Goal: Information Seeking & Learning: Check status

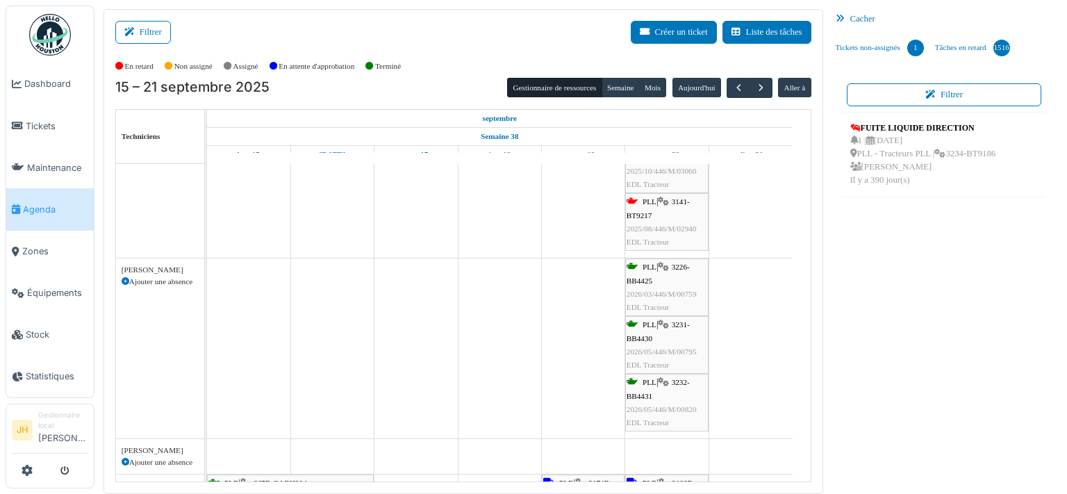
scroll to position [492, 0]
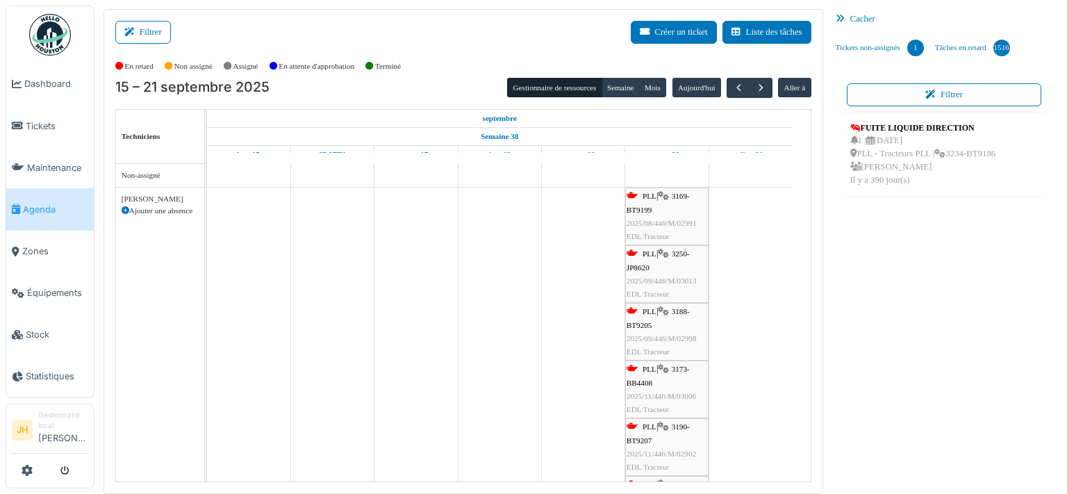
click at [679, 192] on span "3169-BT9199" at bounding box center [657, 203] width 63 height 22
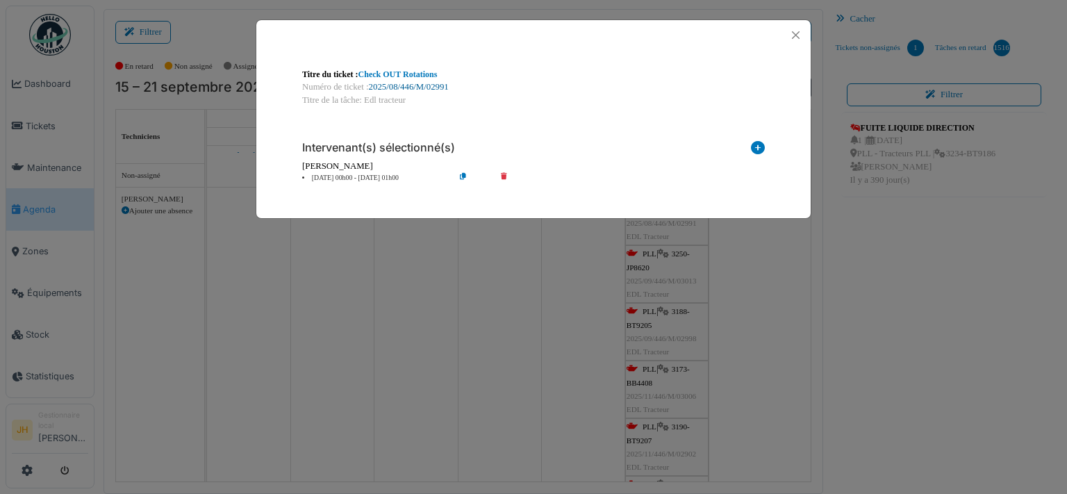
click at [430, 87] on link "2025/08/446/M/02991" at bounding box center [409, 87] width 80 height 10
click at [796, 31] on button "Close" at bounding box center [795, 35] width 19 height 19
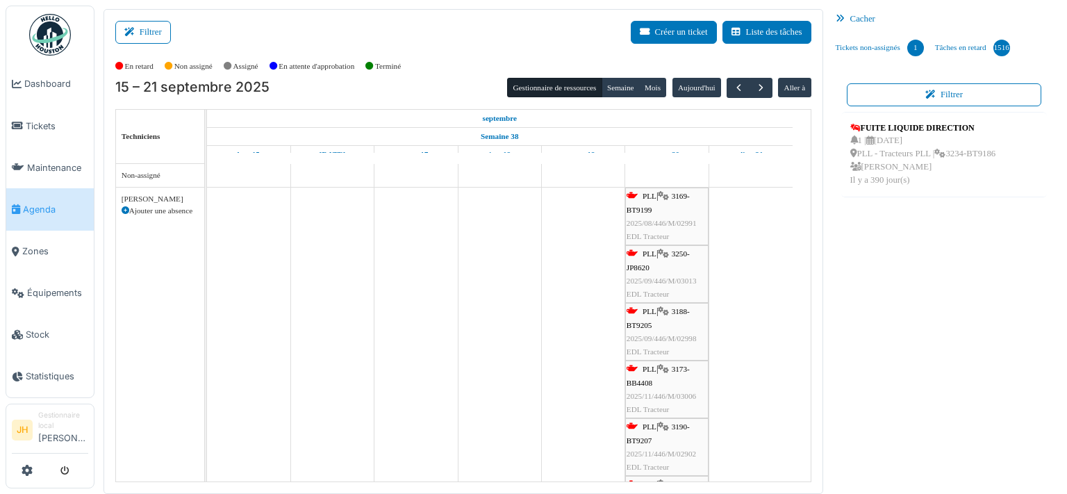
click at [678, 258] on div "PLL | 3250-JP8620 2025/09/446/M/03013 EDL Tracteur" at bounding box center [666, 273] width 81 height 53
click at [689, 251] on span "3250-JP8620" at bounding box center [657, 260] width 63 height 22
click at [684, 255] on span "3250-JP8620" at bounding box center [657, 260] width 63 height 22
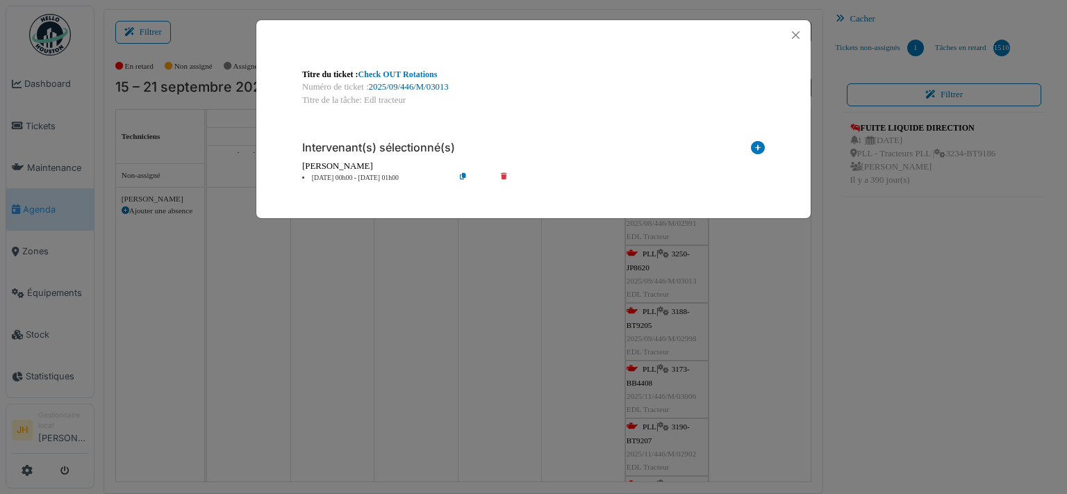
click at [435, 88] on link "2025/09/446/M/03013" at bounding box center [409, 87] width 80 height 10
click at [796, 33] on button "Close" at bounding box center [795, 35] width 19 height 19
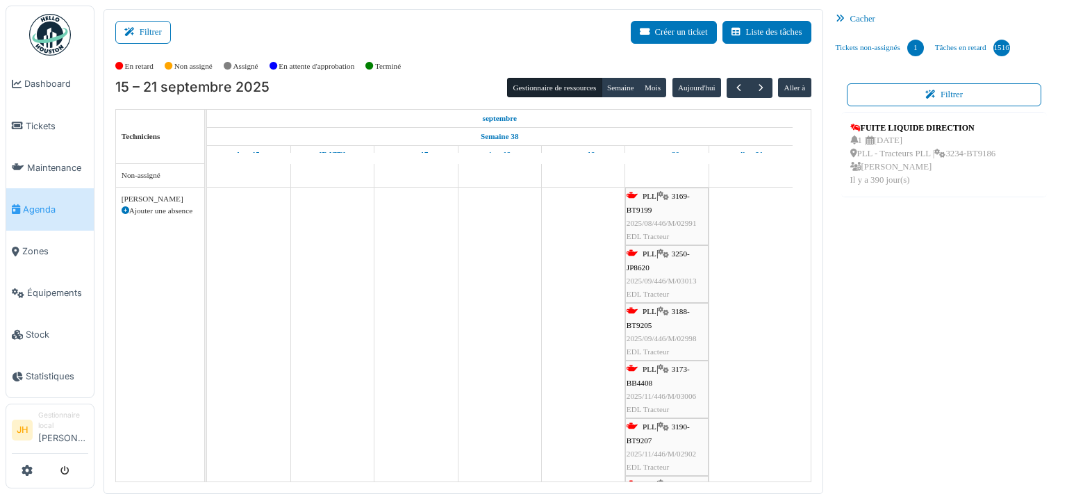
click at [660, 308] on div "PLL | 3188-BT9205 2025/09/446/M/02998 EDL Tracteur" at bounding box center [666, 331] width 81 height 53
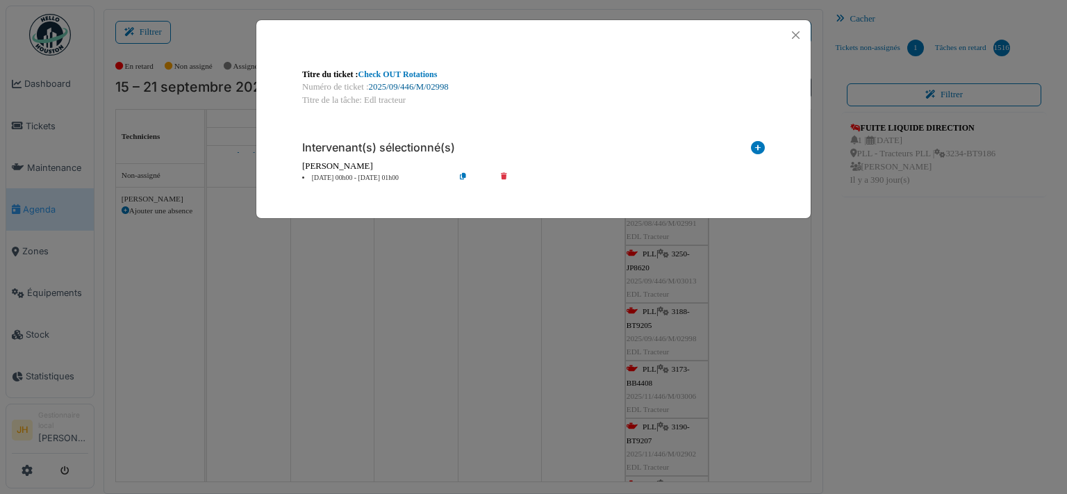
click at [422, 84] on link "2025/09/446/M/02998" at bounding box center [409, 87] width 80 height 10
click at [792, 28] on button "Close" at bounding box center [795, 35] width 19 height 19
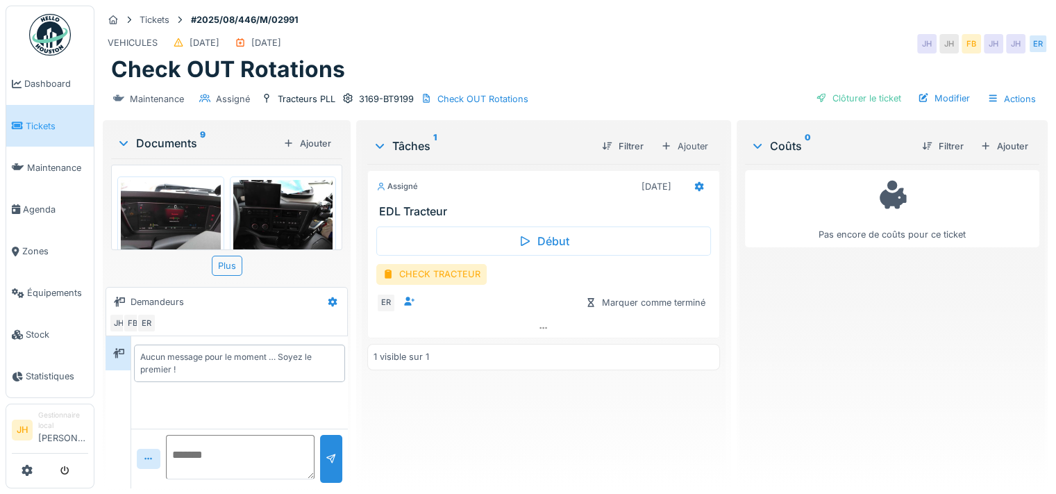
click at [184, 212] on img at bounding box center [171, 217] width 100 height 75
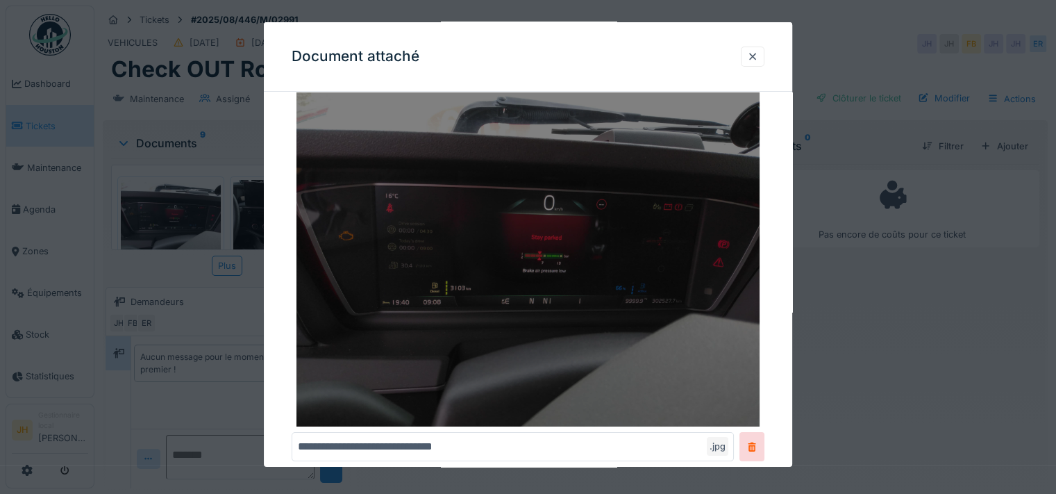
scroll to position [64, 0]
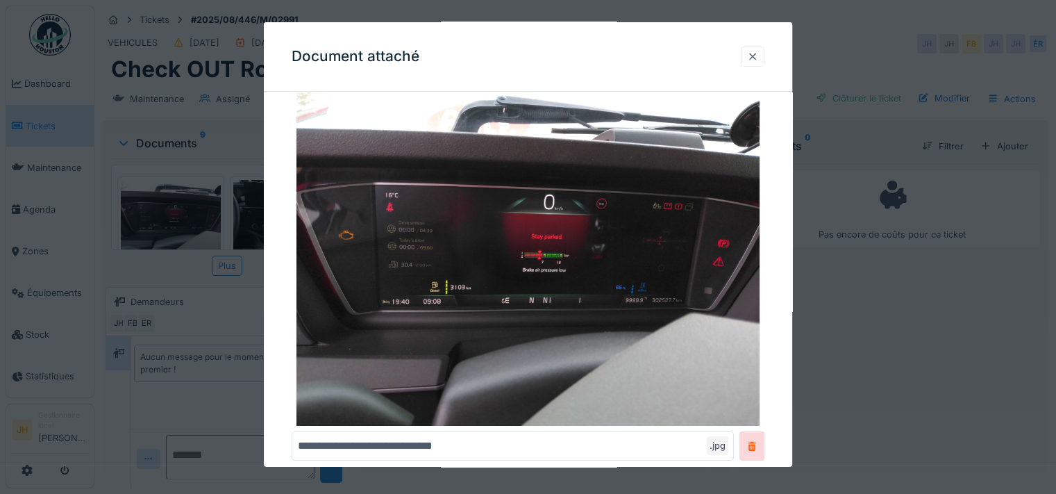
click at [754, 53] on div at bounding box center [752, 56] width 11 height 13
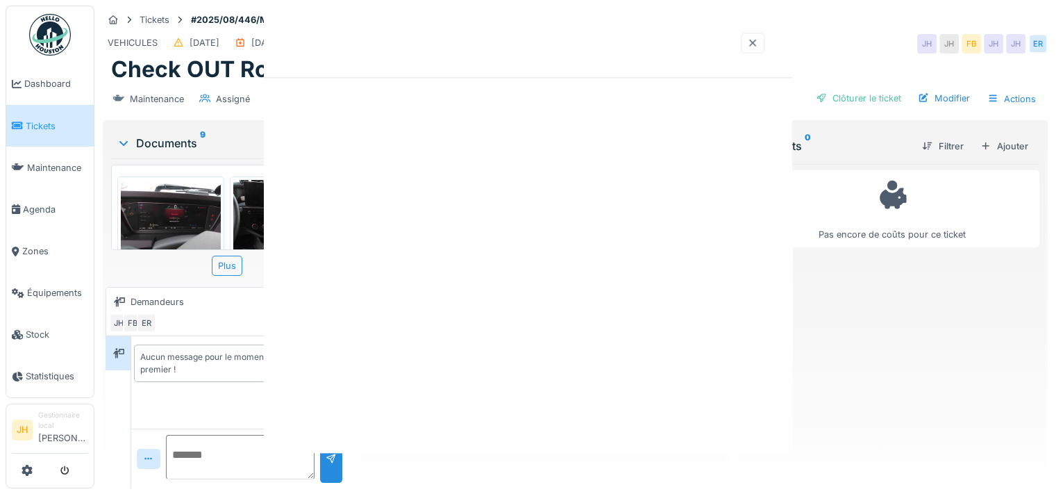
scroll to position [0, 0]
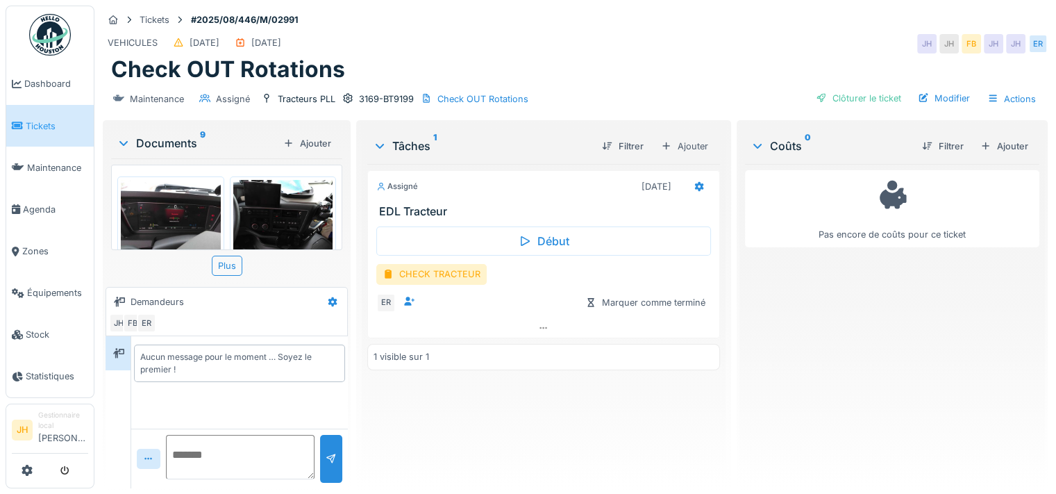
click at [301, 201] on img at bounding box center [283, 217] width 100 height 75
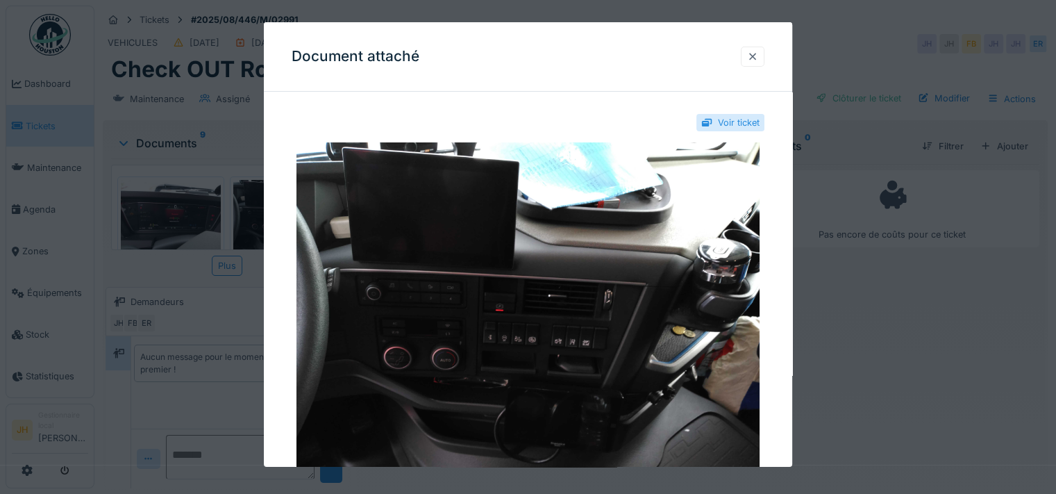
click at [758, 53] on div at bounding box center [752, 56] width 11 height 13
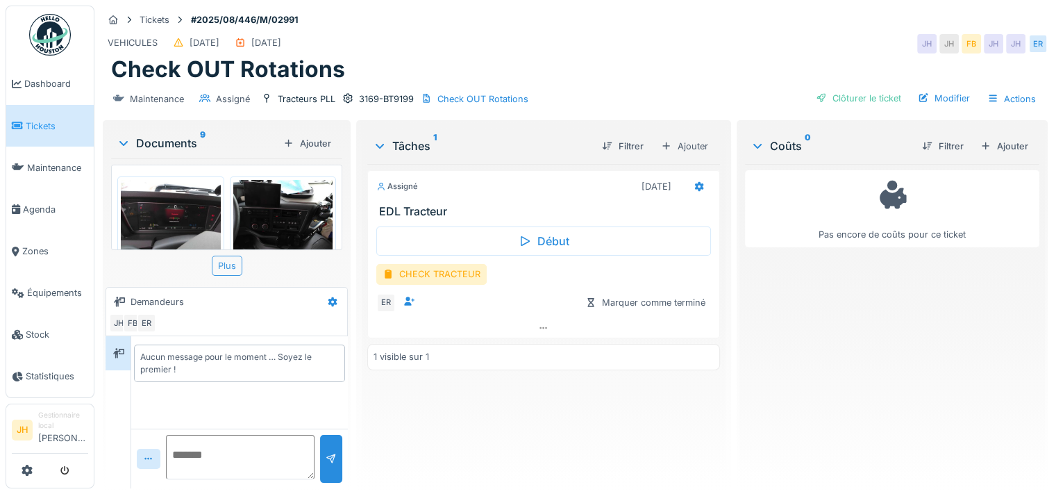
click at [212, 258] on div "Plus" at bounding box center [227, 266] width 31 height 20
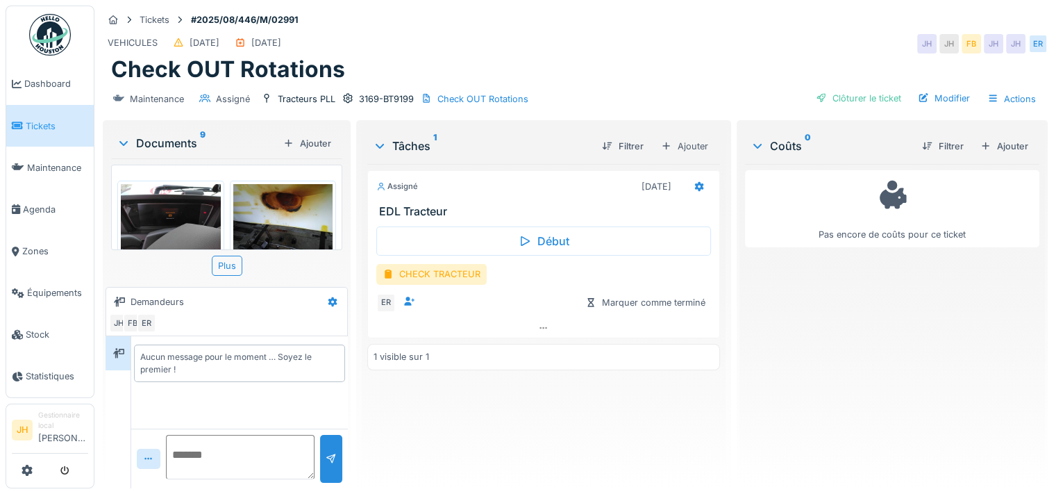
scroll to position [108, 0]
click at [253, 219] on img at bounding box center [283, 220] width 100 height 75
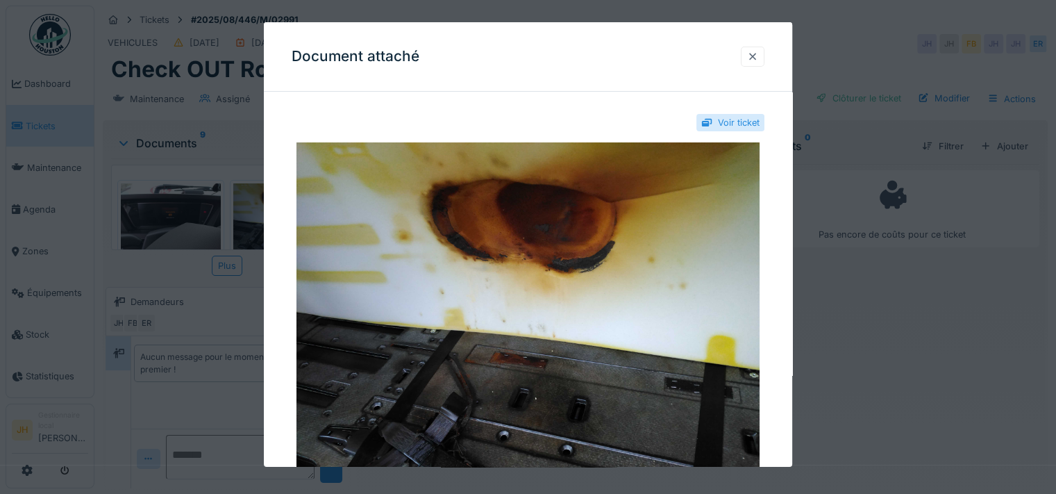
click at [758, 53] on div at bounding box center [752, 56] width 11 height 13
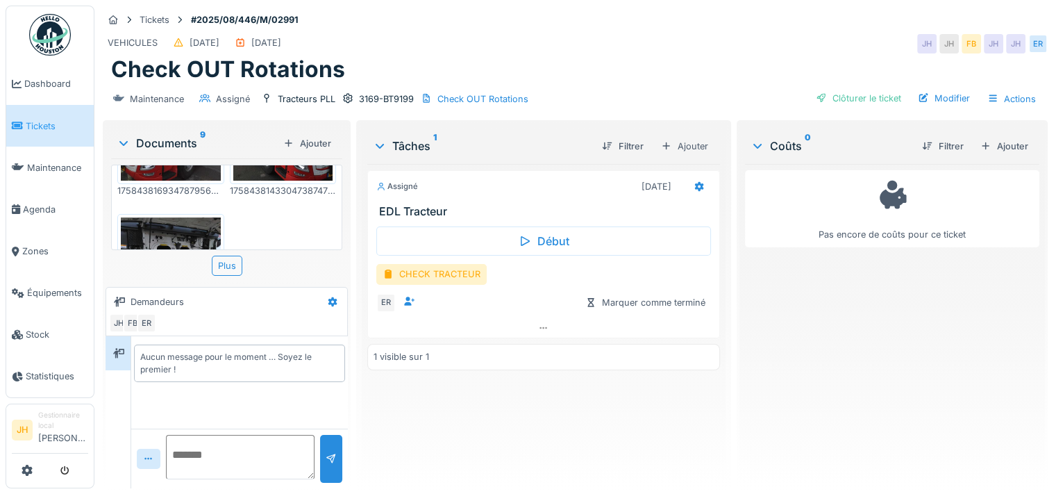
scroll to position [525, 0]
click at [185, 217] on img at bounding box center [171, 283] width 100 height 133
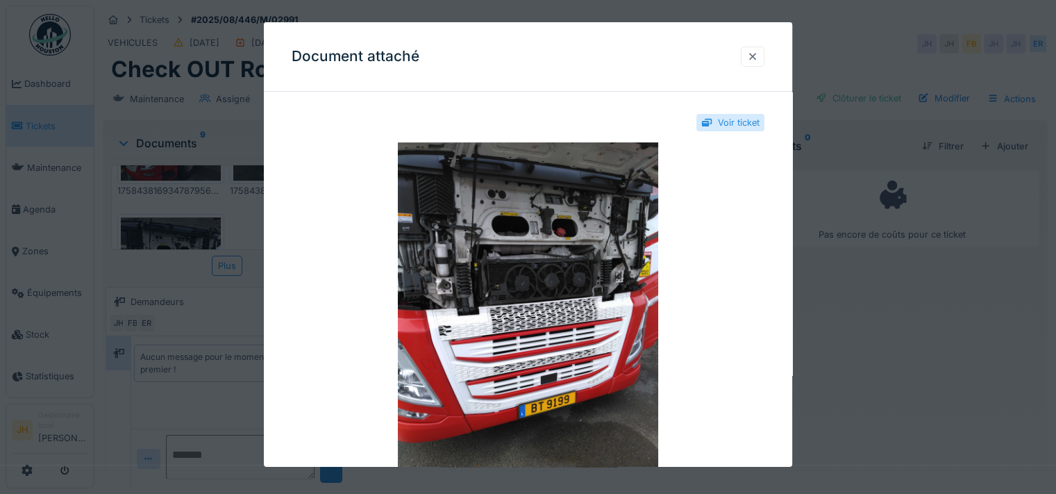
click at [756, 53] on div at bounding box center [752, 56] width 11 height 13
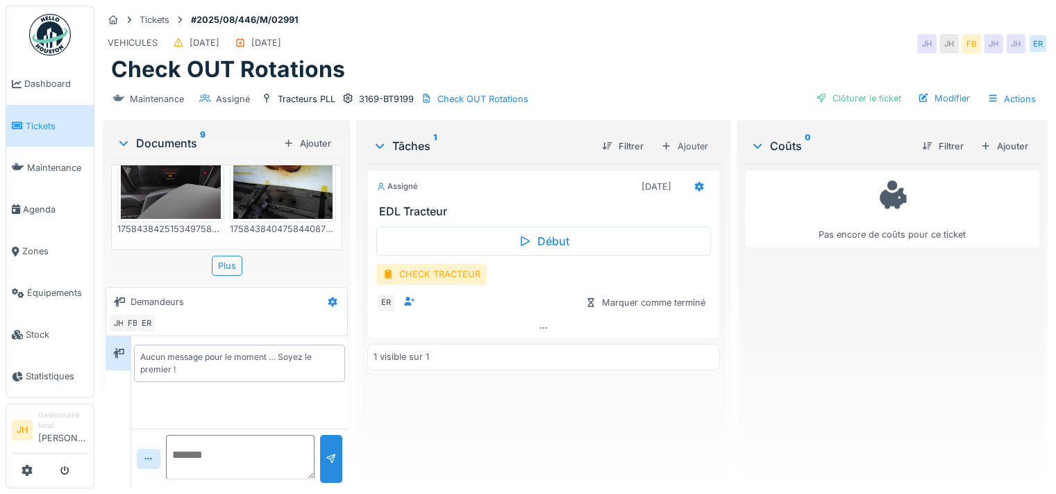
scroll to position [145, 0]
click at [405, 264] on div "CHECK TRACTEUR" at bounding box center [431, 274] width 110 height 20
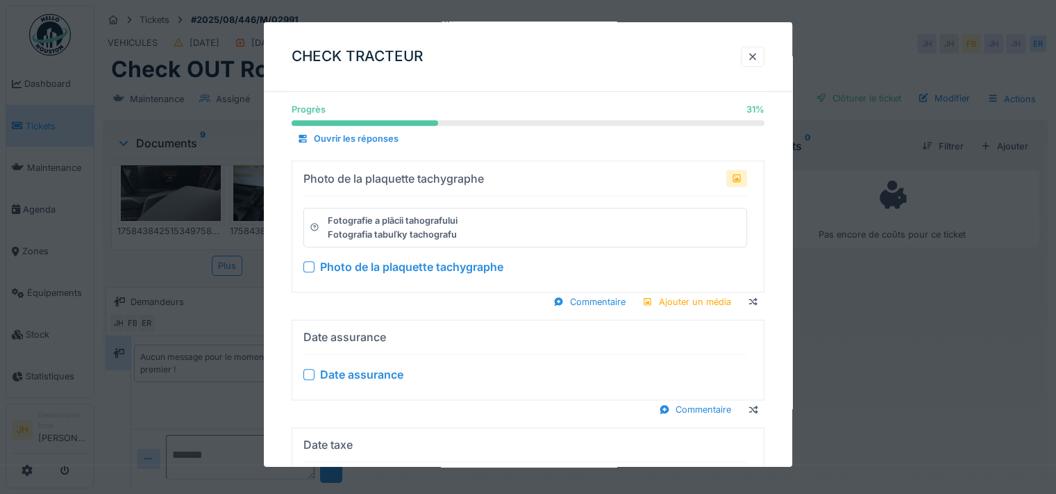
scroll to position [1464, 0]
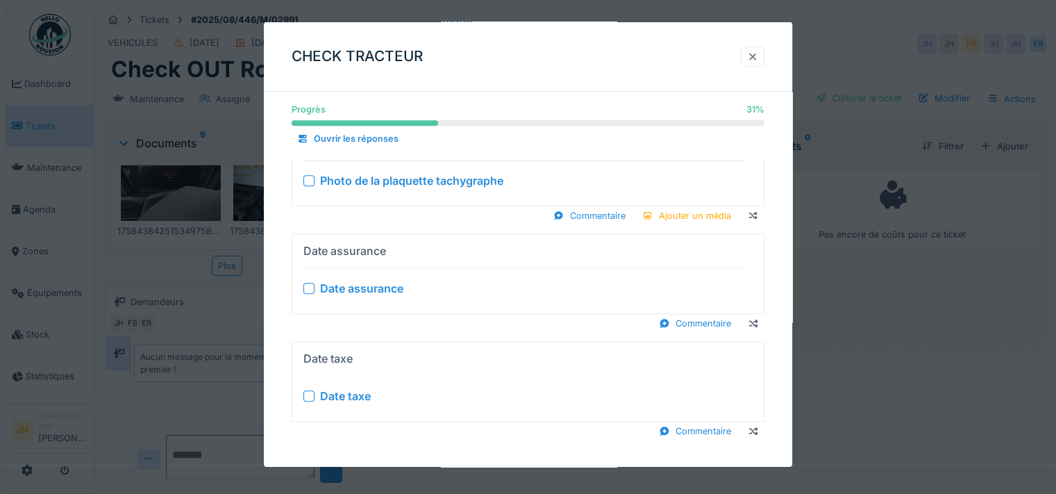
click at [761, 49] on div at bounding box center [753, 57] width 24 height 20
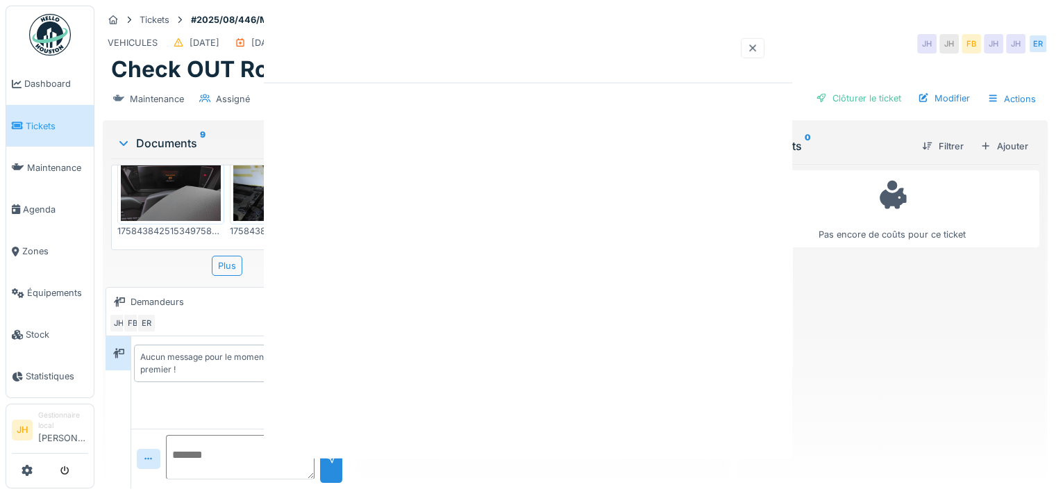
scroll to position [0, 0]
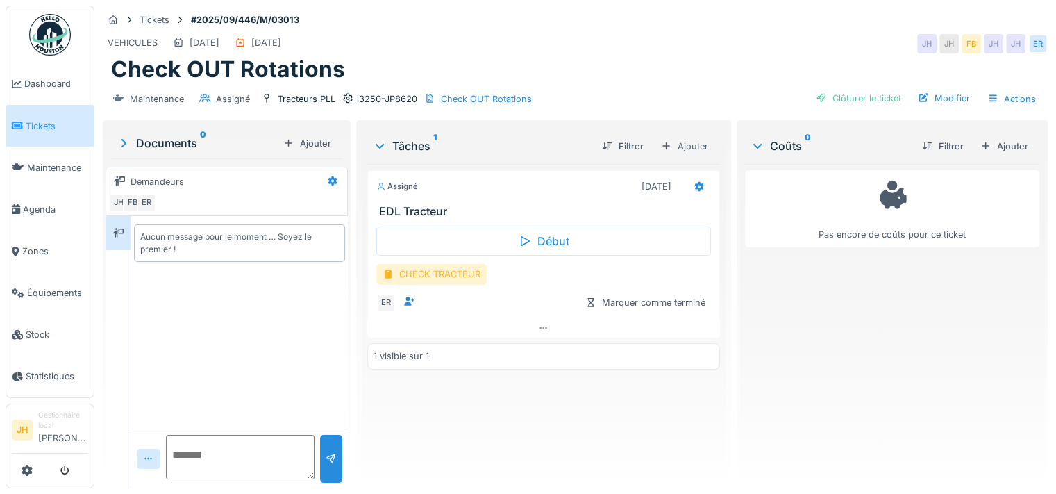
click at [431, 274] on div "CHECK TRACTEUR" at bounding box center [431, 274] width 110 height 20
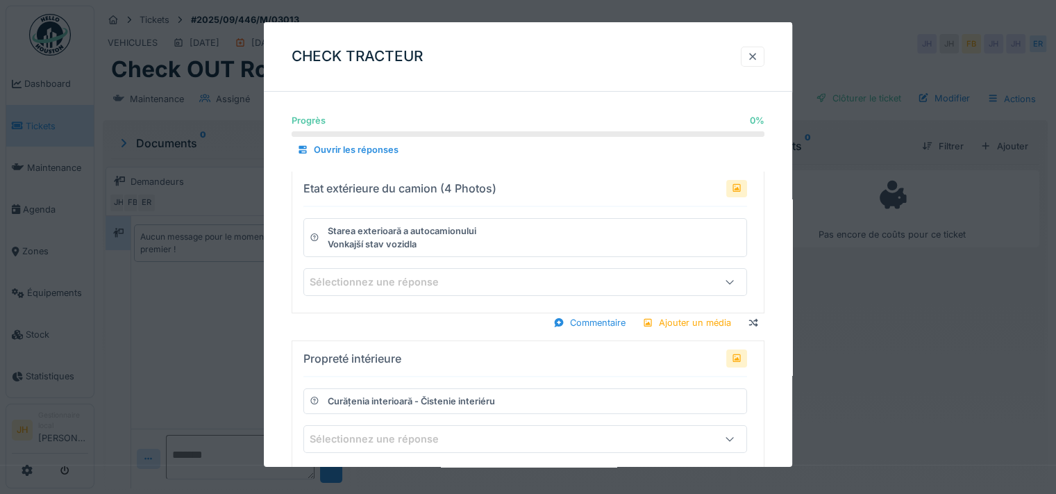
click at [755, 53] on div at bounding box center [752, 56] width 11 height 13
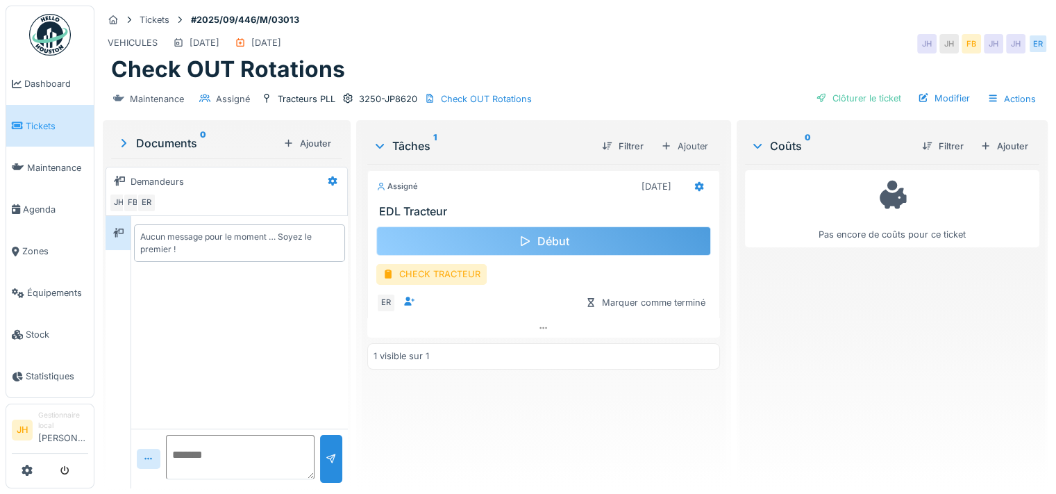
scroll to position [10, 0]
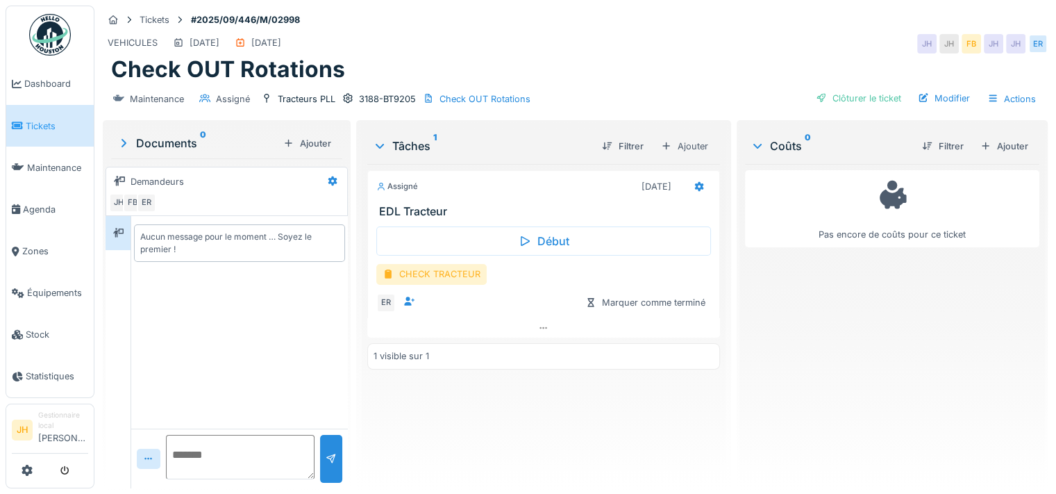
click at [453, 270] on div "CHECK TRACTEUR" at bounding box center [431, 274] width 110 height 20
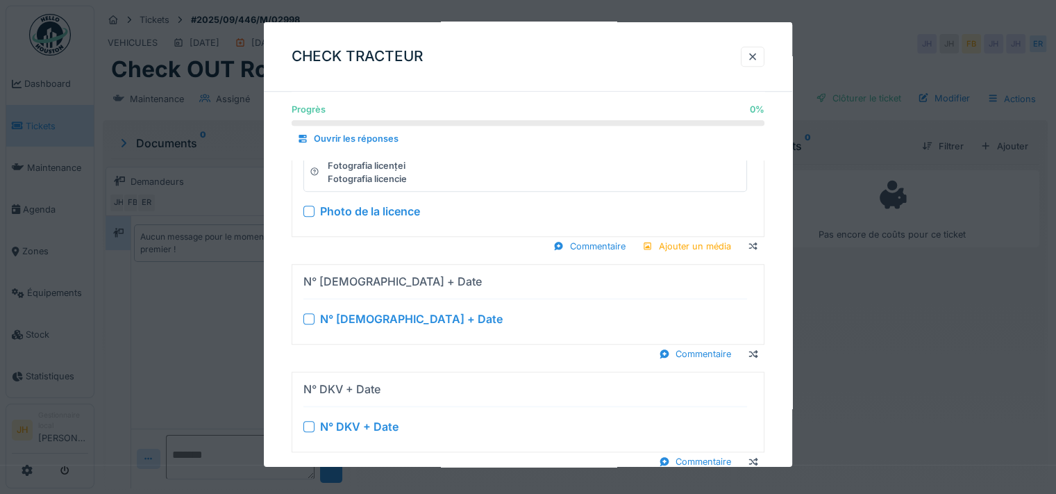
scroll to position [1228, 0]
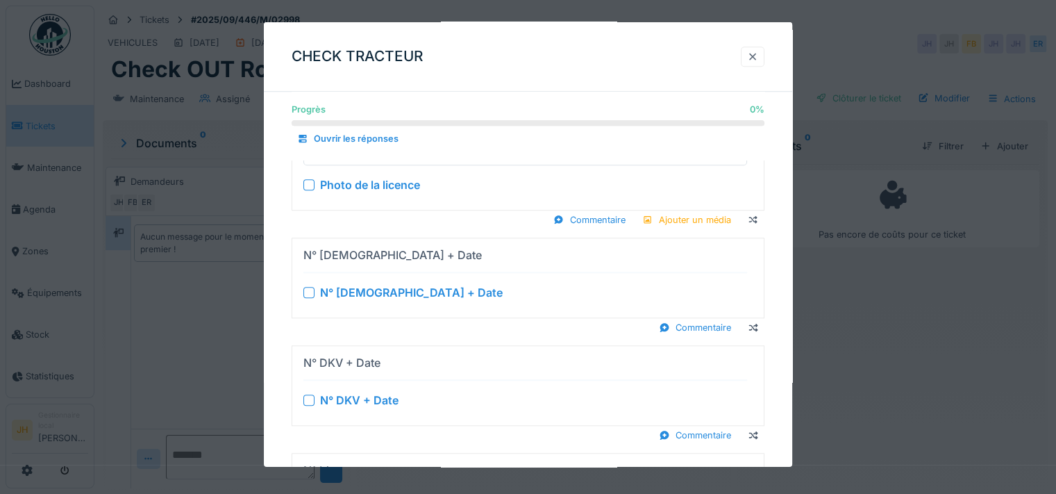
click at [758, 58] on div at bounding box center [752, 56] width 11 height 13
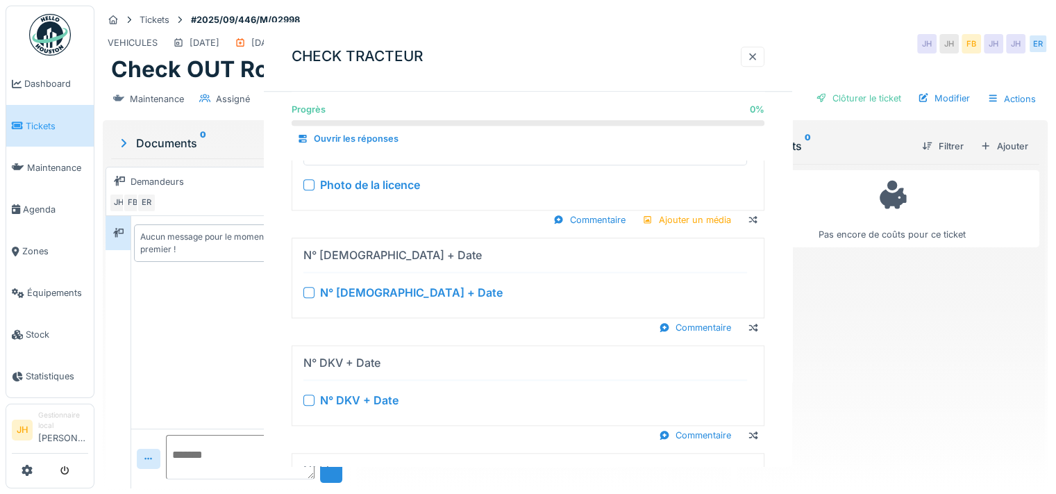
scroll to position [0, 0]
